Goal: Information Seeking & Learning: Learn about a topic

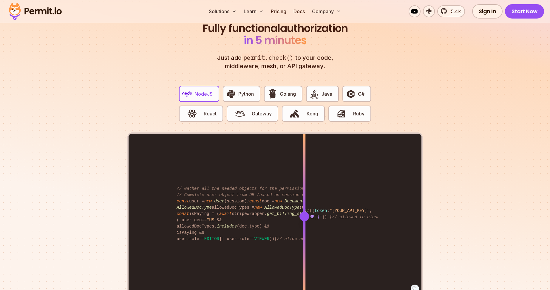
scroll to position [1183, 0]
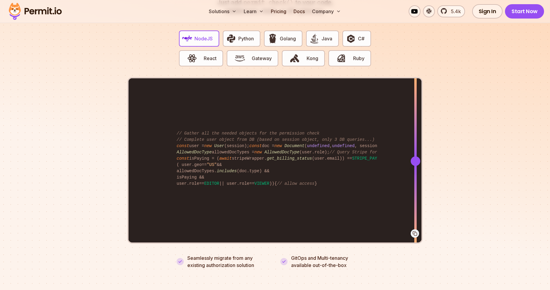
drag, startPoint x: 306, startPoint y: 153, endPoint x: 381, endPoint y: 164, distance: 76.1
click at [416, 161] on div at bounding box center [416, 160] width 2 height 165
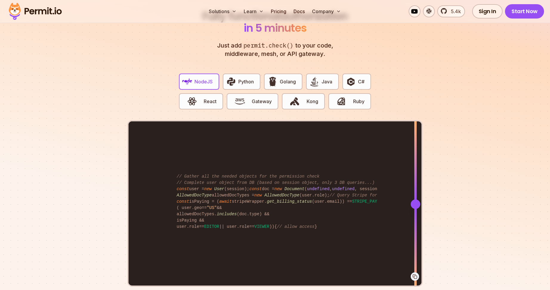
scroll to position [1157, 0]
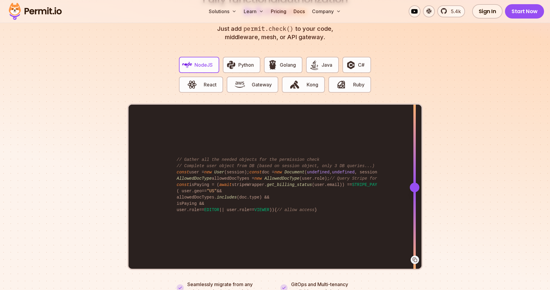
drag, startPoint x: 416, startPoint y: 175, endPoint x: 415, endPoint y: 169, distance: 5.7
click at [415, 169] on div at bounding box center [415, 186] width 2 height 165
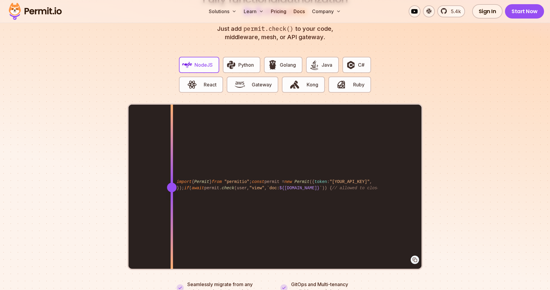
drag, startPoint x: 415, startPoint y: 178, endPoint x: 172, endPoint y: 177, distance: 243.3
click at [172, 182] on div at bounding box center [172, 187] width 10 height 10
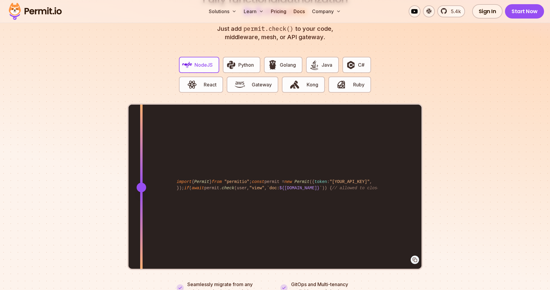
drag, startPoint x: 170, startPoint y: 180, endPoint x: 141, endPoint y: 183, distance: 29.1
click at [141, 183] on div at bounding box center [142, 187] width 10 height 10
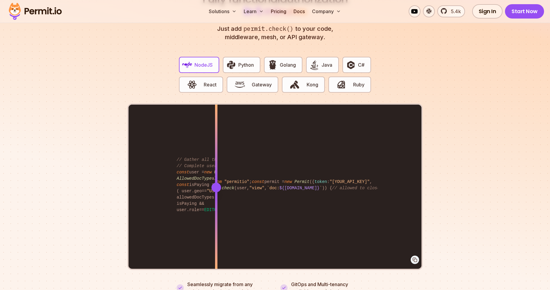
drag, startPoint x: 155, startPoint y: 141, endPoint x: 216, endPoint y: 141, distance: 61.8
click at [216, 141] on div at bounding box center [216, 145] width 2 height 82
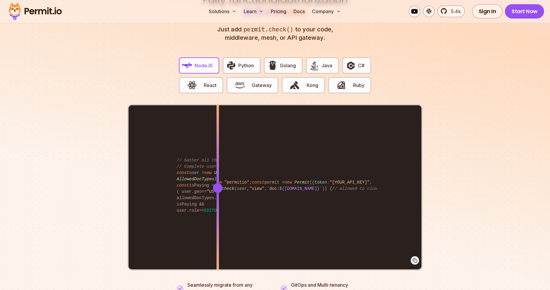
scroll to position [1158, 0]
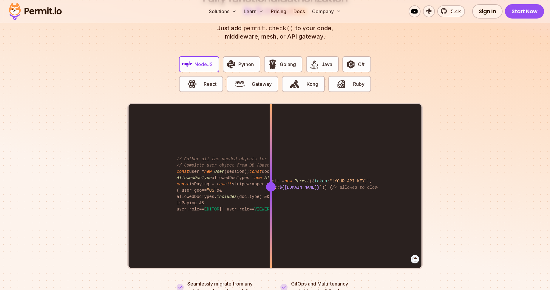
click at [492, 170] on section "Fully functional authorization in 5 minutes Just add permit.check() to your cod…" at bounding box center [275, 136] width 550 height 373
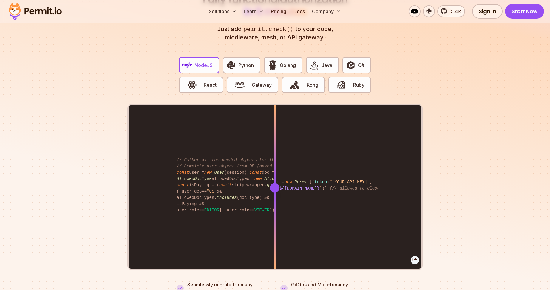
drag, startPoint x: 270, startPoint y: 181, endPoint x: 275, endPoint y: 168, distance: 13.9
click at [275, 168] on div at bounding box center [275, 187] width 2 height 165
click at [488, 154] on section "Fully functional authorization in 5 minutes Just add permit.check() to your cod…" at bounding box center [275, 137] width 550 height 373
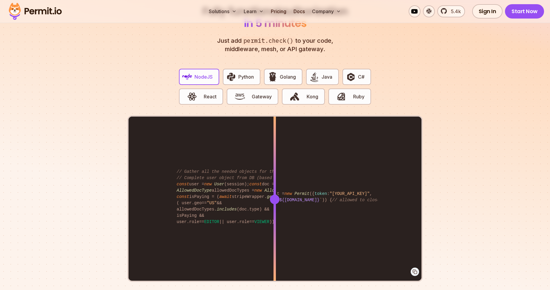
scroll to position [1148, 0]
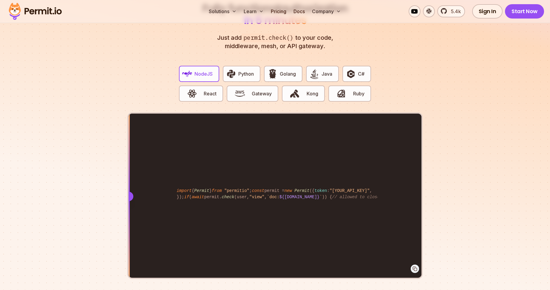
drag, startPoint x: 276, startPoint y: 189, endPoint x: 126, endPoint y: 188, distance: 149.6
click at [126, 188] on section "Fully functional authorization in 5 minutes Just add permit.check() to your cod…" at bounding box center [275, 145] width 550 height 373
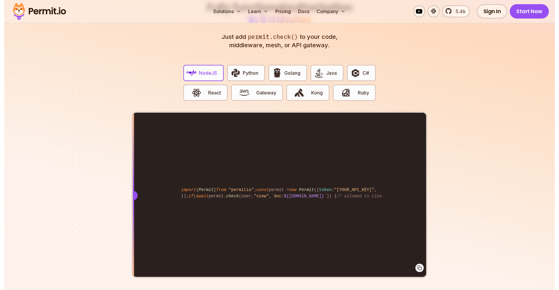
scroll to position [1150, 0]
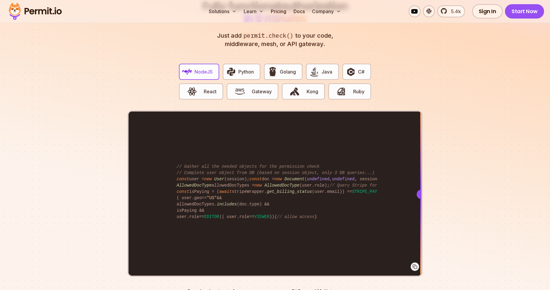
drag, startPoint x: 131, startPoint y: 185, endPoint x: 427, endPoint y: 202, distance: 296.3
click at [427, 202] on section "Fully functional authorization in 5 minutes Just add permit.check() to your cod…" at bounding box center [275, 143] width 550 height 373
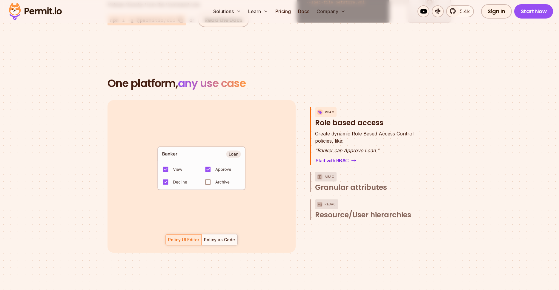
scroll to position [813, 0]
click at [322, 173] on img "button" at bounding box center [319, 176] width 7 height 7
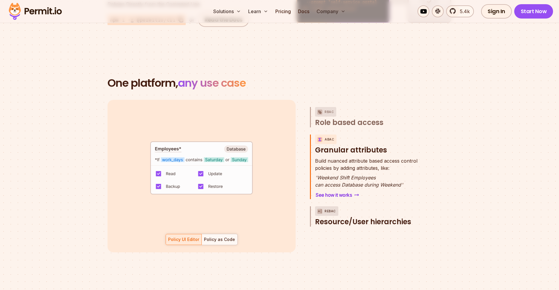
click at [330, 206] on p "ReBAC" at bounding box center [329, 211] width 11 height 10
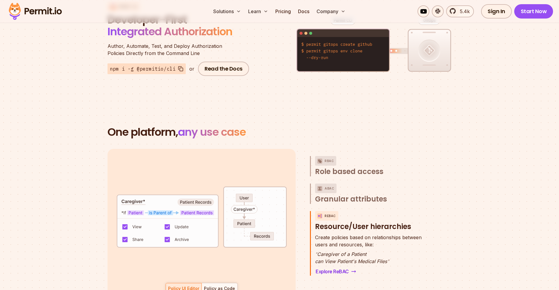
scroll to position [659, 0]
